Goal: Task Accomplishment & Management: Complete application form

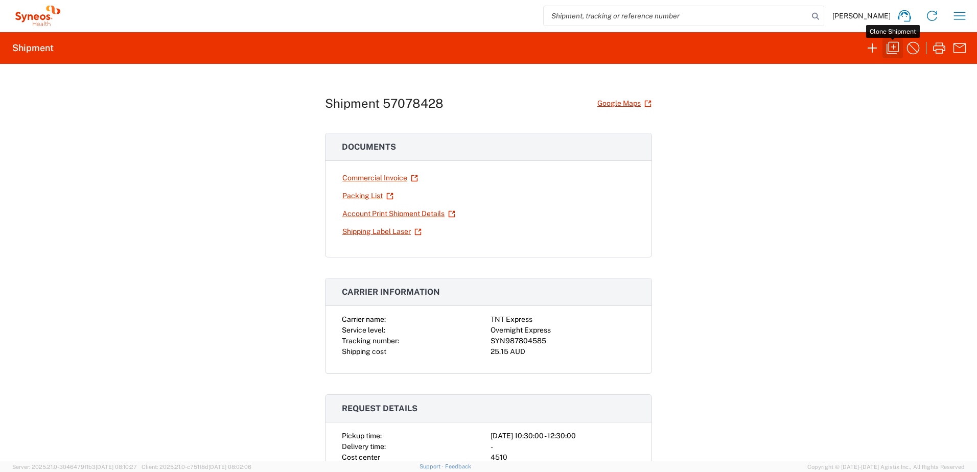
click at [889, 51] on icon "button" at bounding box center [893, 48] width 12 height 12
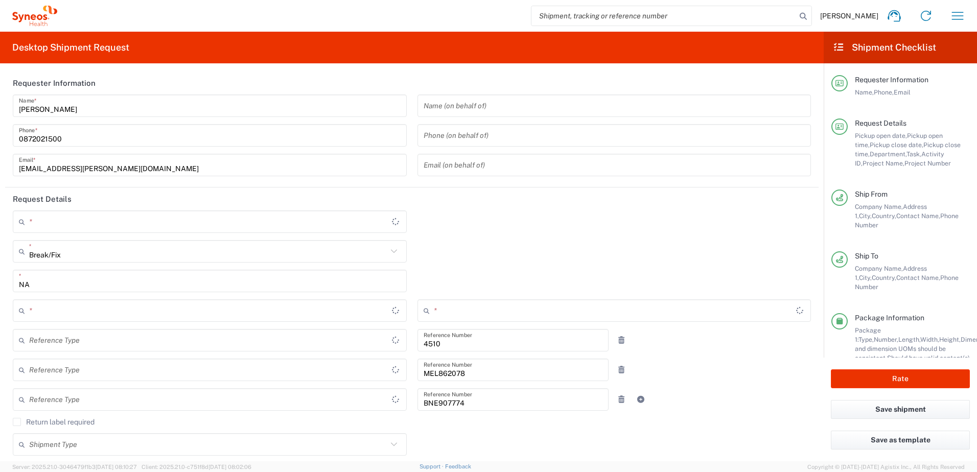
type input "Residential/Home"
type input "Victoria"
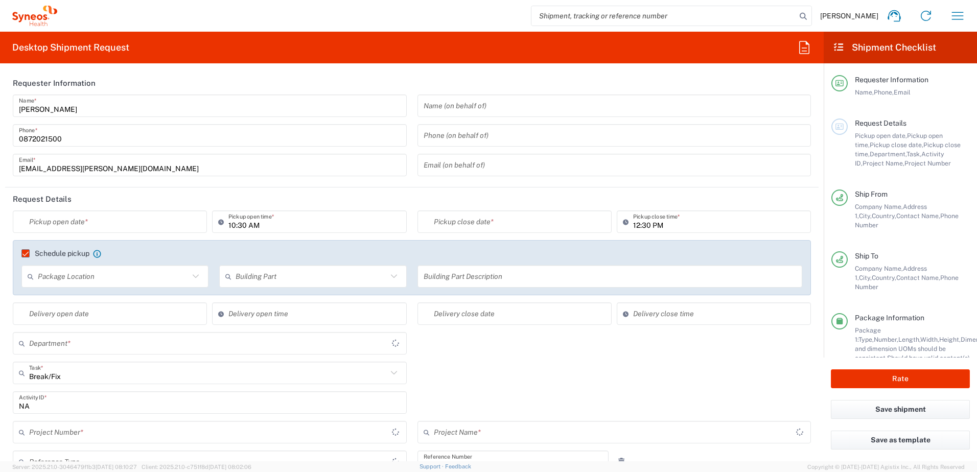
type input "4510 DEPARTMENTAL EXPENSE"
type input "Customer Ref"
type input "Your Packaging"
type input "[GEOGRAPHIC_DATA]"
type input "Business (General)"
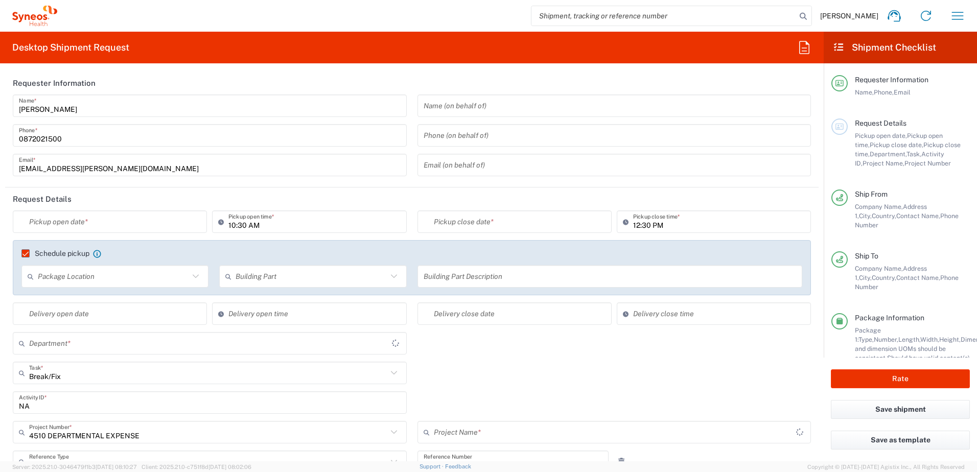
type input "[GEOGRAPHIC_DATA]"
type input "Booking Request ID"
type input "[GEOGRAPHIC_DATA]"
type input "Booking Request ID"
type input "4510 DEPARTMENTAL EXPENSE"
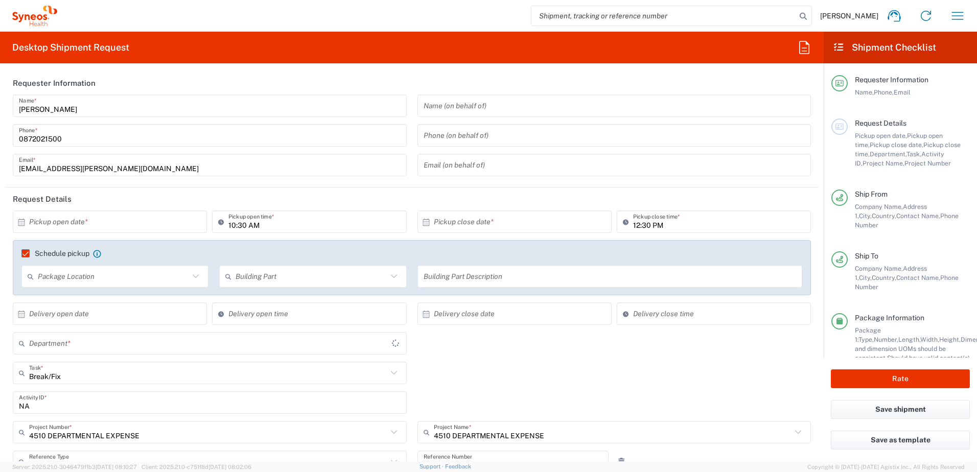
type input "Syneos Health Australia Pty Ltd"
type input "4510"
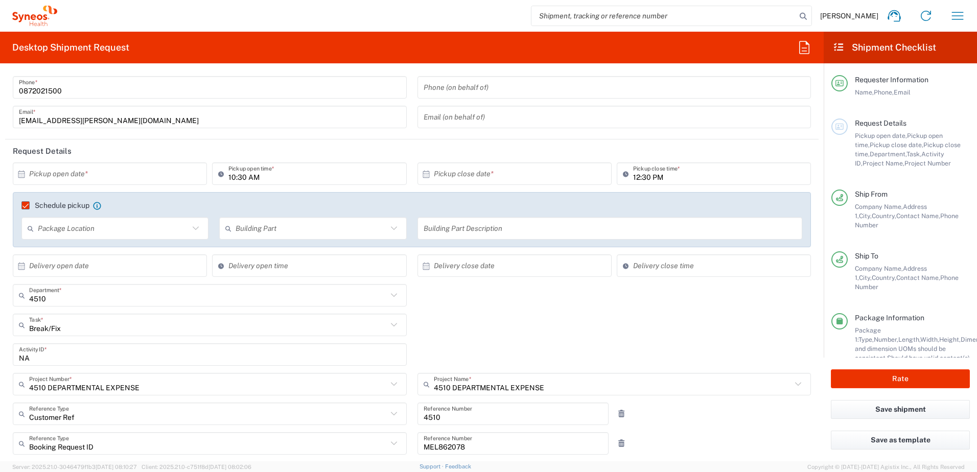
scroll to position [102, 0]
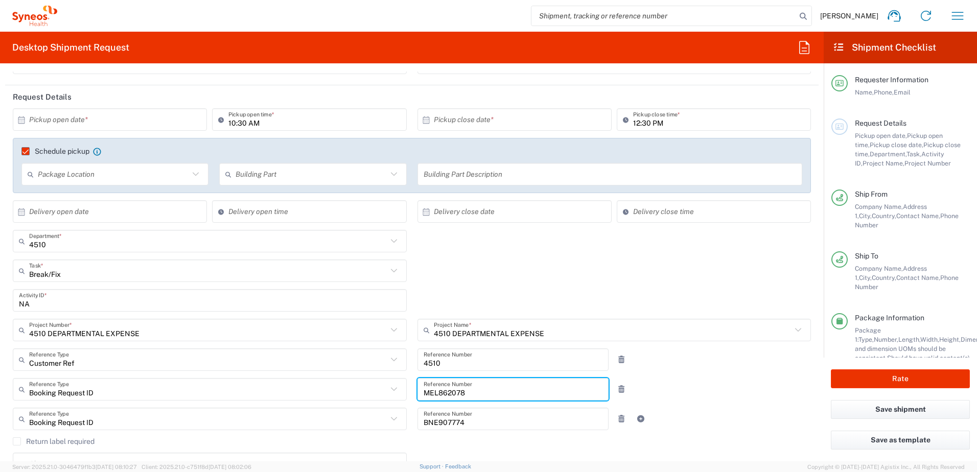
drag, startPoint x: 528, startPoint y: 387, endPoint x: 379, endPoint y: 399, distance: 148.8
click at [379, 399] on div "Booking Request ID Reference Type Booking Request ID Account Type Activity ID A…" at bounding box center [412, 393] width 809 height 30
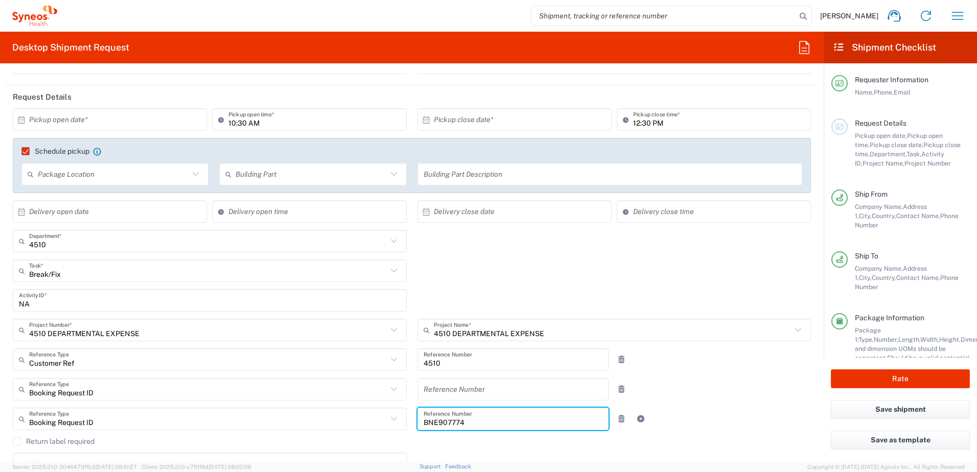
drag, startPoint x: 478, startPoint y: 420, endPoint x: 386, endPoint y: 420, distance: 91.5
click at [386, 420] on div "Booking Request ID Reference Type Booking Request ID Account Type Activity ID A…" at bounding box center [412, 423] width 809 height 30
click at [690, 387] on div "Booking Request ID Reference Type Booking Request ID Account Type Activity ID A…" at bounding box center [412, 393] width 809 height 30
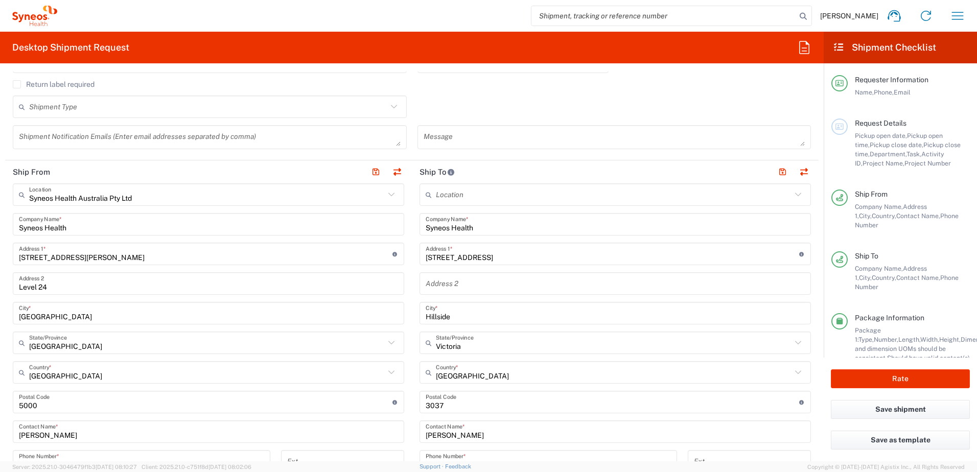
scroll to position [460, 0]
click at [397, 171] on button "button" at bounding box center [397, 172] width 14 height 14
type input "[STREET_ADDRESS]"
type input "Hillside"
type input "Victoria"
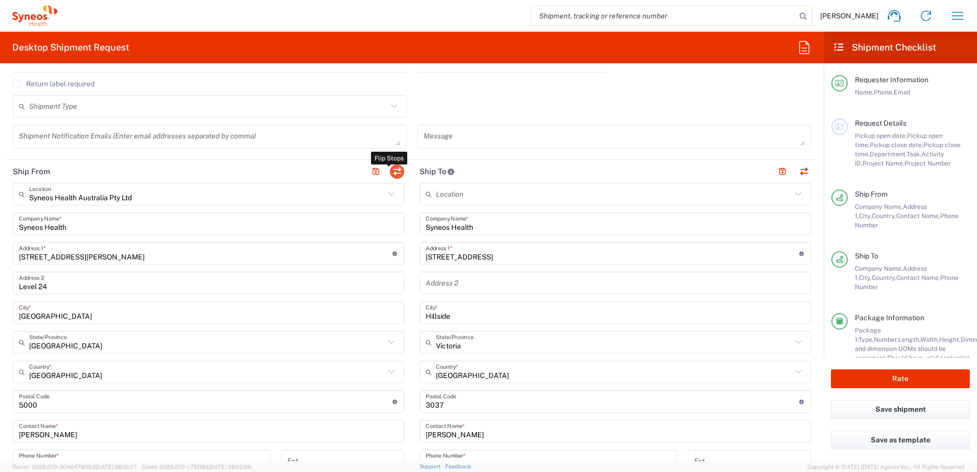
type input "3037"
type input "[PERSON_NAME]"
type input "0437880735"
type input "[EMAIL_ADDRESS][DOMAIN_NAME]"
type input "Residential/Home"
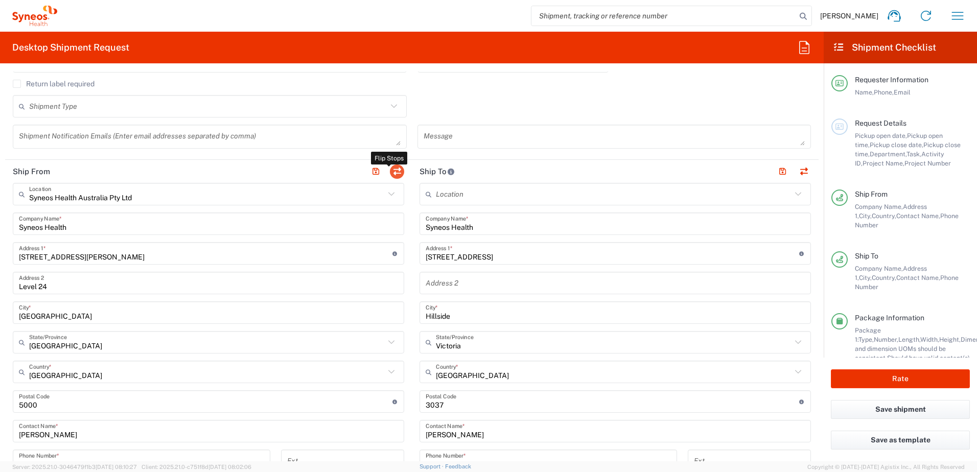
type input "Syneos Health Australia Pty Ltd"
type input "[STREET_ADDRESS][PERSON_NAME]"
type input "Level 24"
type input "[GEOGRAPHIC_DATA]"
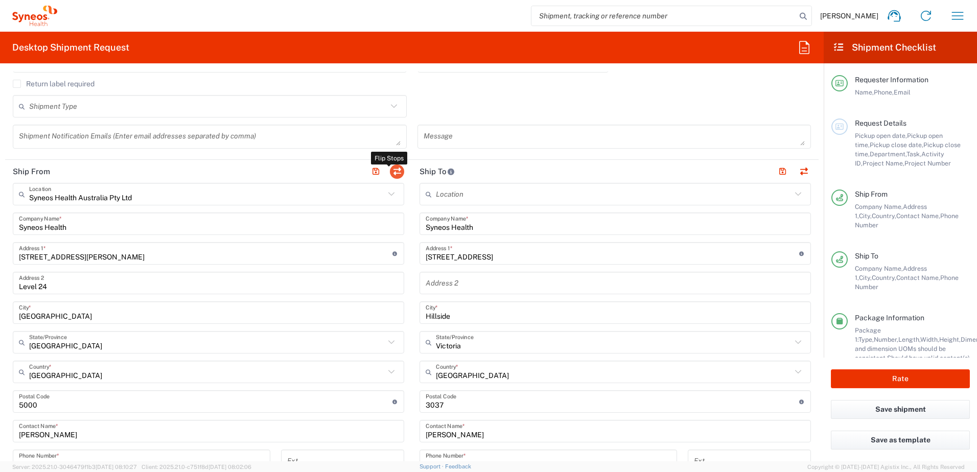
type input "5000"
type input "[PERSON_NAME]"
type input "0872021500"
type input "[EMAIL_ADDRESS][PERSON_NAME][DOMAIN_NAME]"
type input "Business (General)"
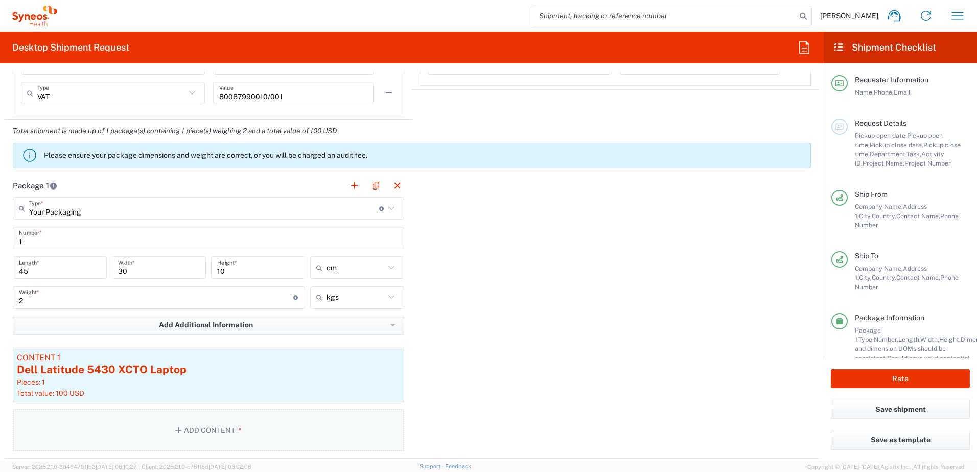
scroll to position [1074, 0]
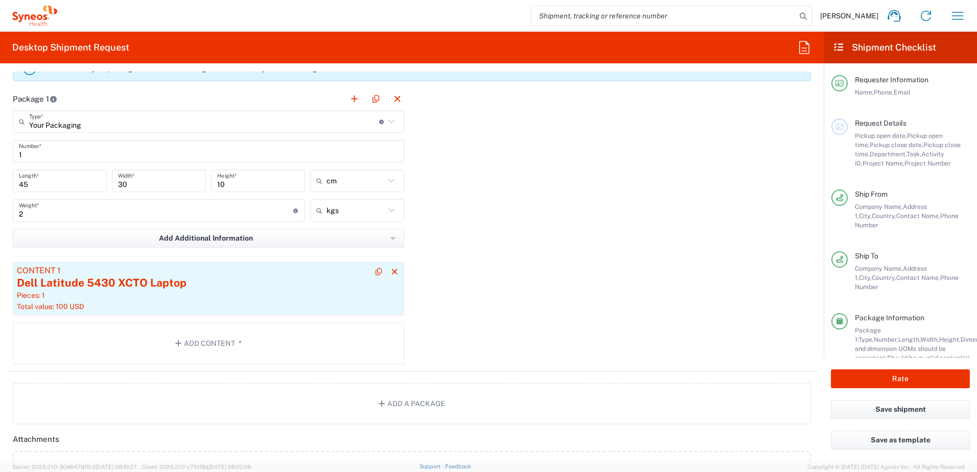
click at [249, 296] on div "Pieces: 1" at bounding box center [208, 295] width 383 height 9
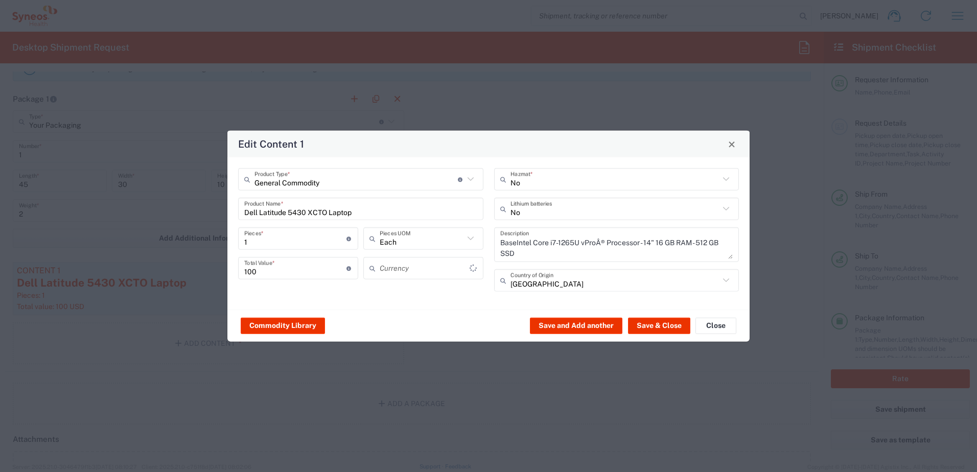
type input "US Dollar"
drag, startPoint x: 219, startPoint y: 205, endPoint x: 127, endPoint y: 201, distance: 92.1
click at [127, 201] on div "Edit Content 1 General Commodity Product Type * Document: Paper document genera…" at bounding box center [488, 236] width 977 height 472
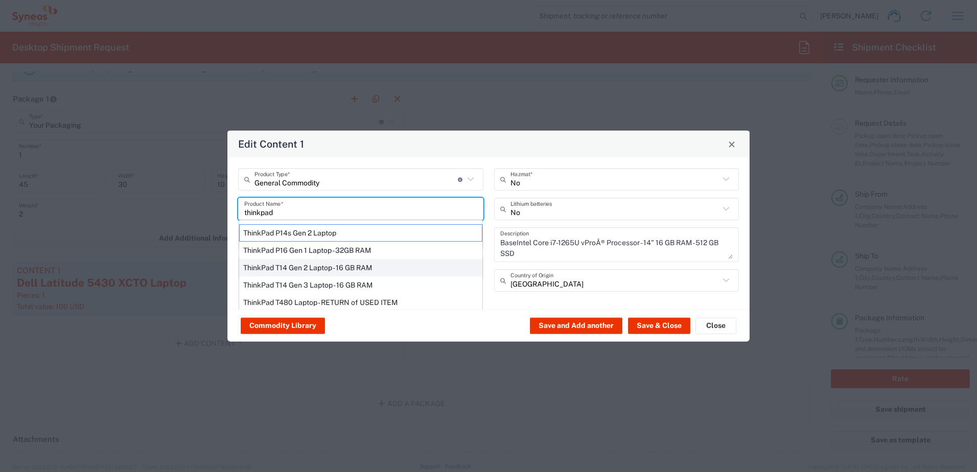
click at [309, 270] on div "ThinkPad T14 Gen 2 Laptop - 16 GB RAM" at bounding box center [360, 267] width 243 height 17
type input "ThinkPad T14 Gen 2 Laptop - 16 GB RAM"
type input "Yes"
type textarea "Intel Core i7-1156G7 vProÂ® Processor - 14"- 16 GB RAM - 512 GB SSD"
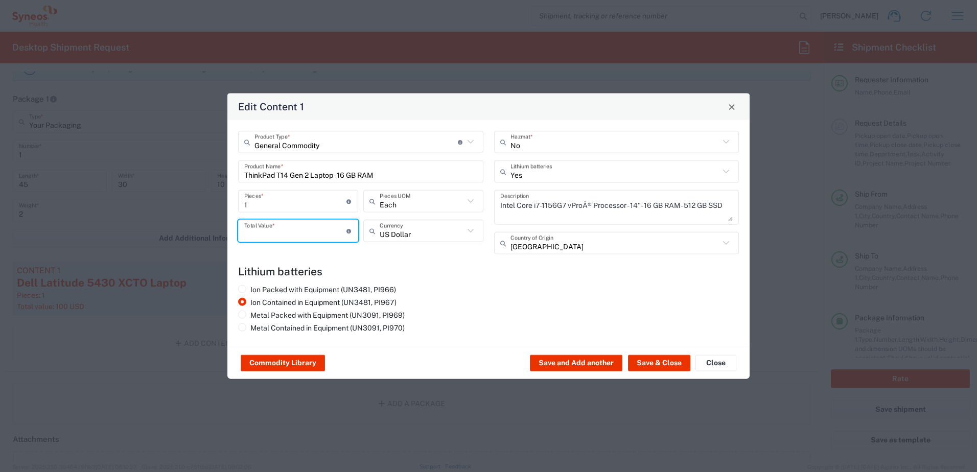
click at [272, 226] on input "number" at bounding box center [295, 231] width 102 height 18
type input "100"
click at [662, 359] on button "Save & Close" at bounding box center [659, 363] width 62 height 16
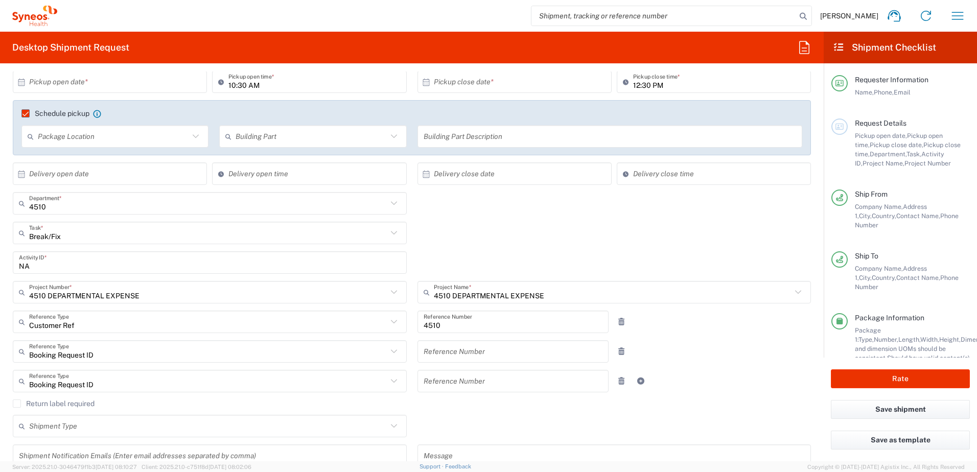
scroll to position [0, 0]
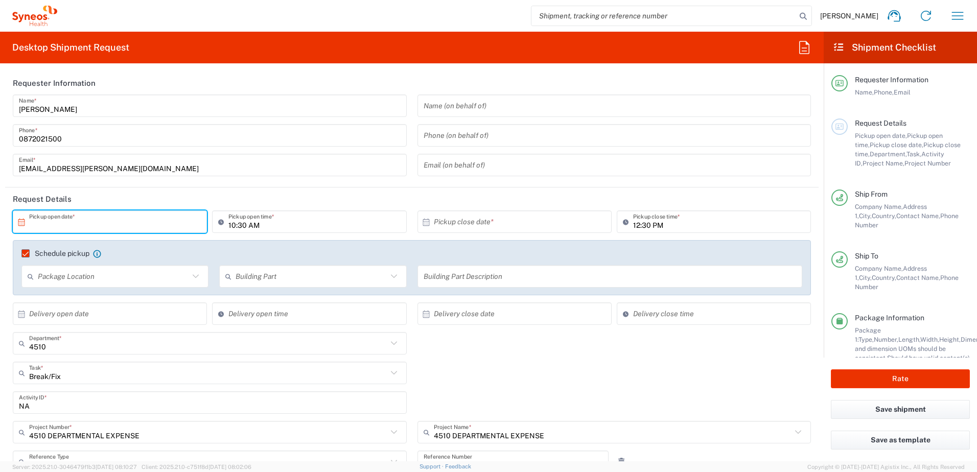
click at [145, 219] on input "text" at bounding box center [112, 222] width 166 height 18
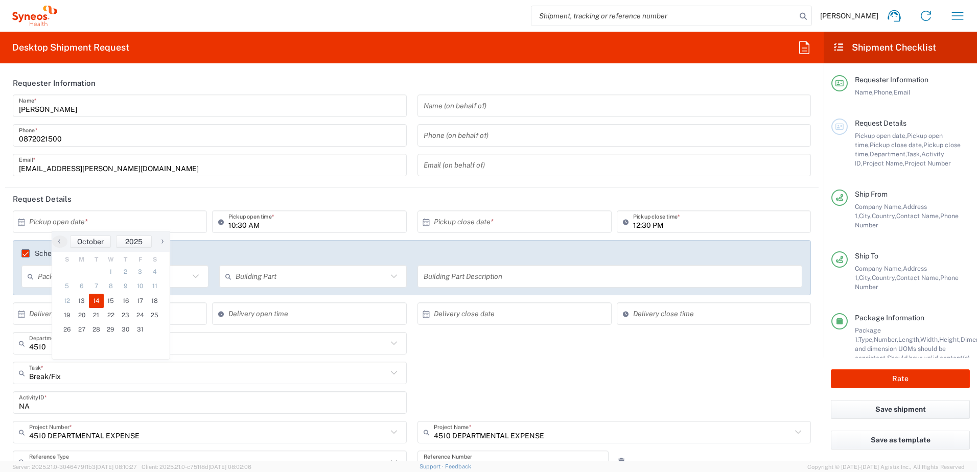
click at [92, 305] on span "14" at bounding box center [96, 301] width 15 height 14
type input "[DATE]"
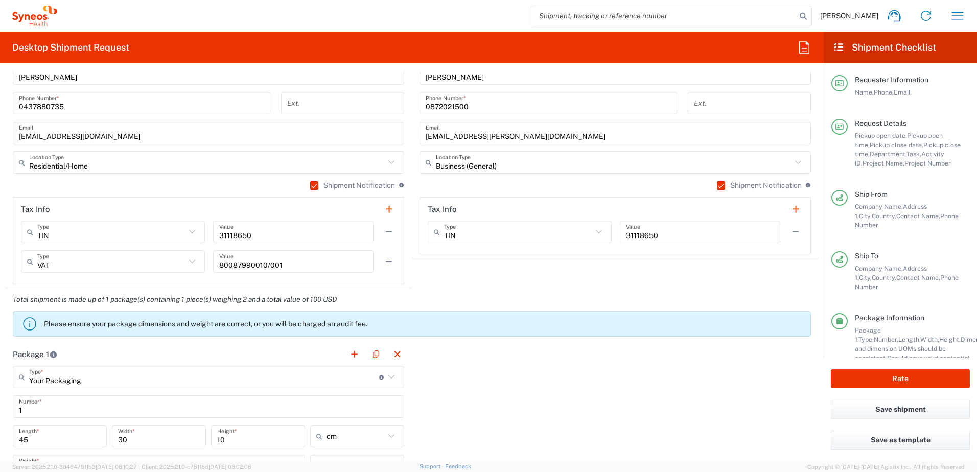
scroll to position [1022, 0]
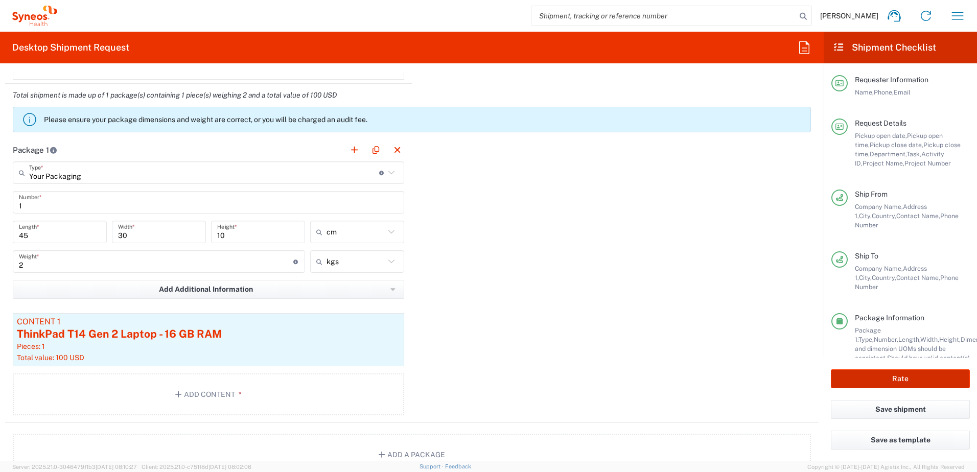
click at [884, 383] on button "Rate" at bounding box center [900, 379] width 139 height 19
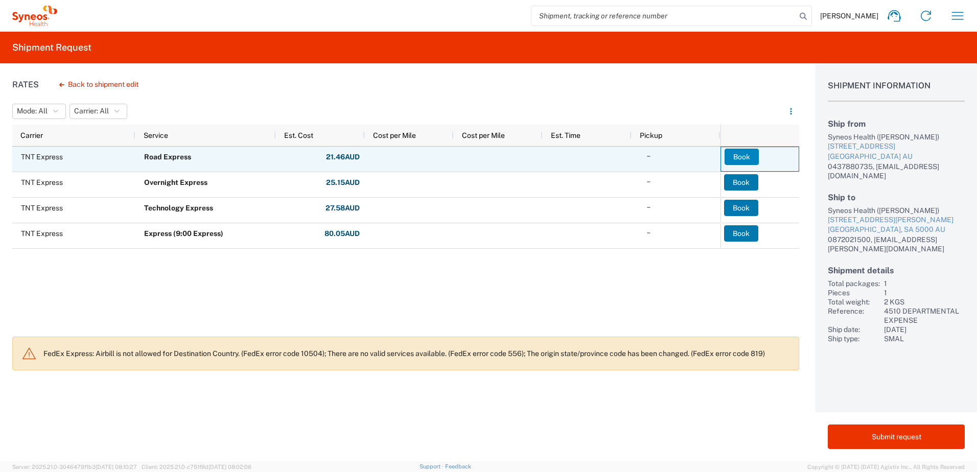
click at [745, 155] on button "Book" at bounding box center [742, 157] width 34 height 16
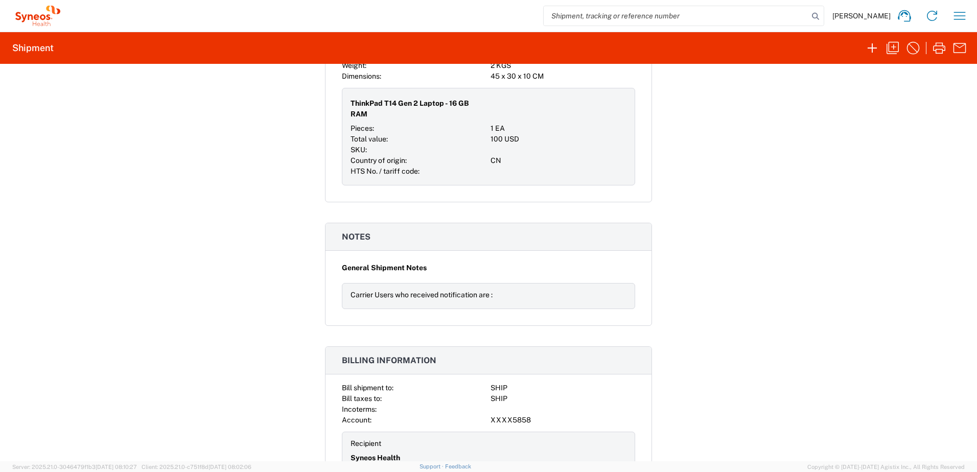
scroll to position [1124, 0]
